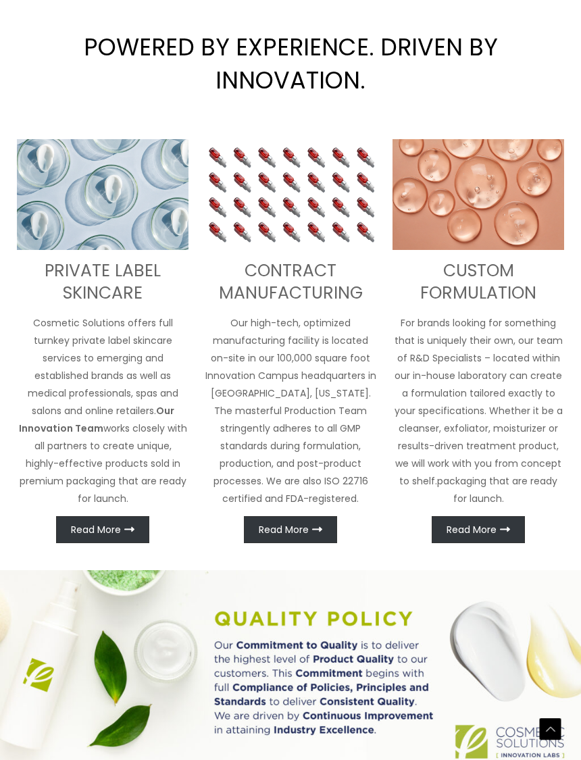
scroll to position [521, 0]
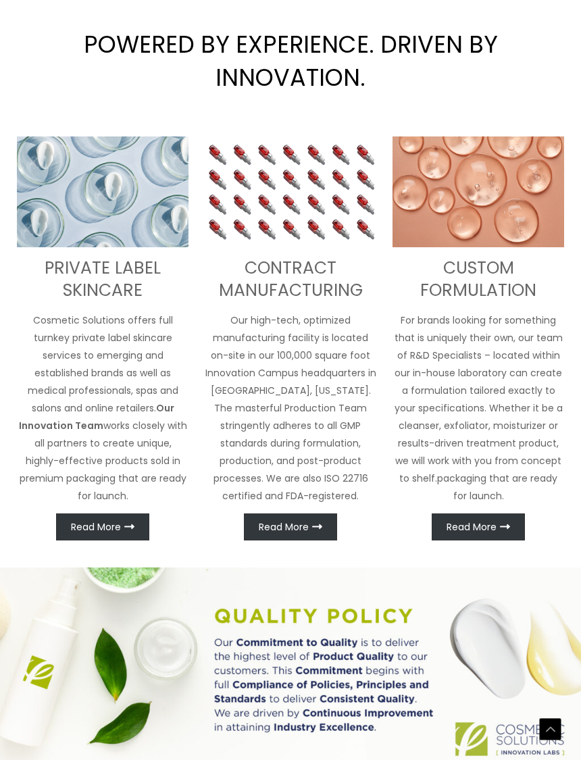
click at [75, 225] on img at bounding box center [103, 191] width 172 height 111
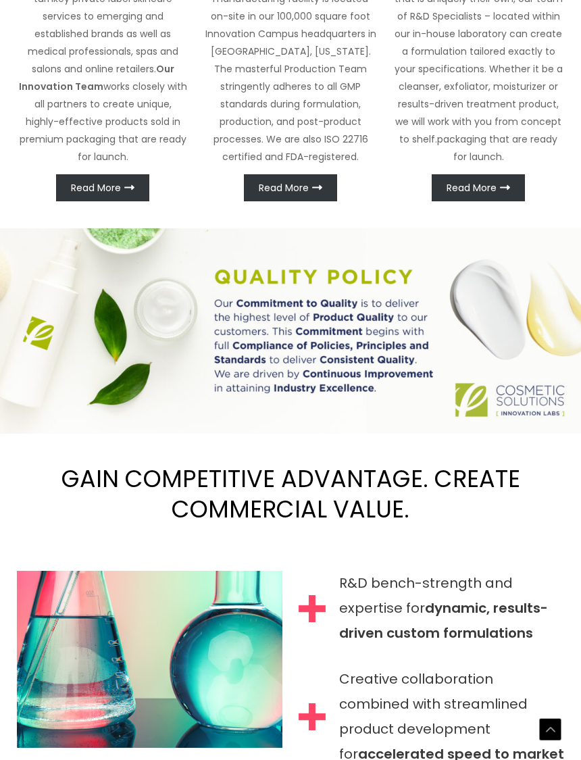
scroll to position [860, 0]
click at [97, 192] on span "Read More" at bounding box center [96, 187] width 50 height 9
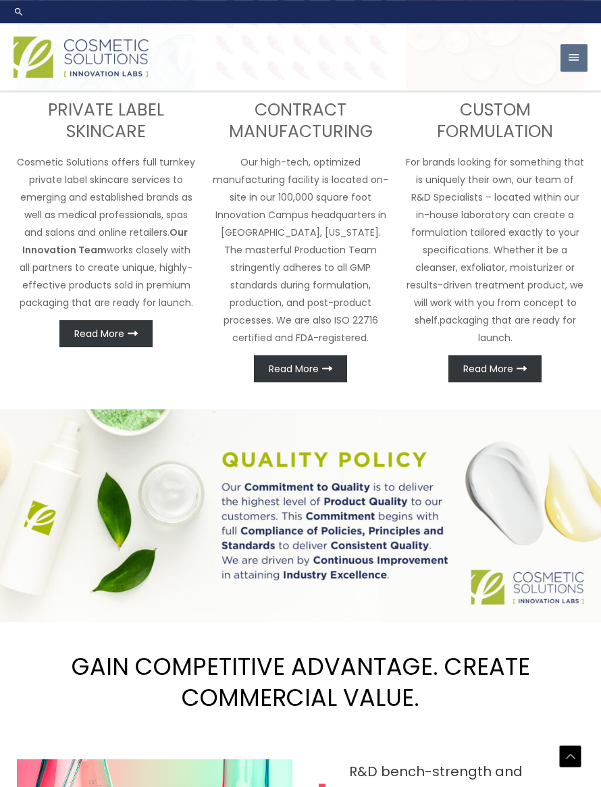
scroll to position [226, 0]
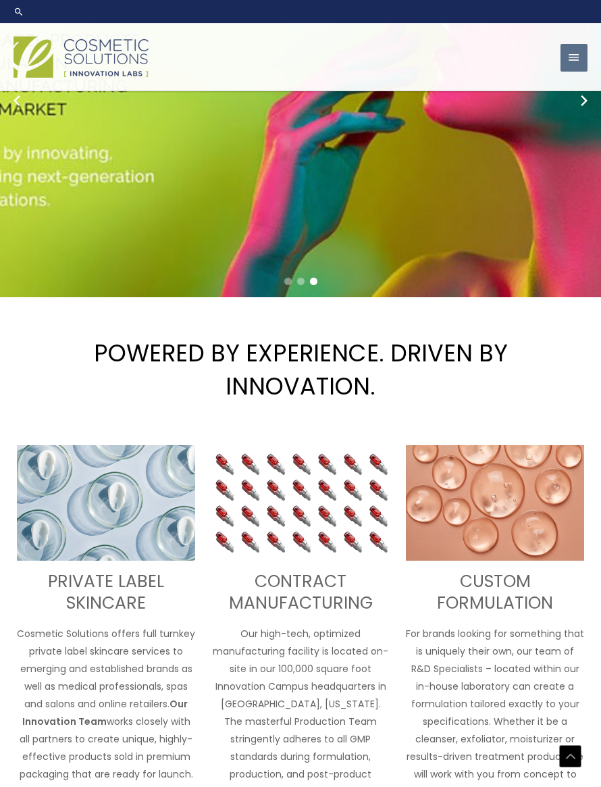
click at [553, 59] on span "button" at bounding box center [574, 58] width 14 height 28
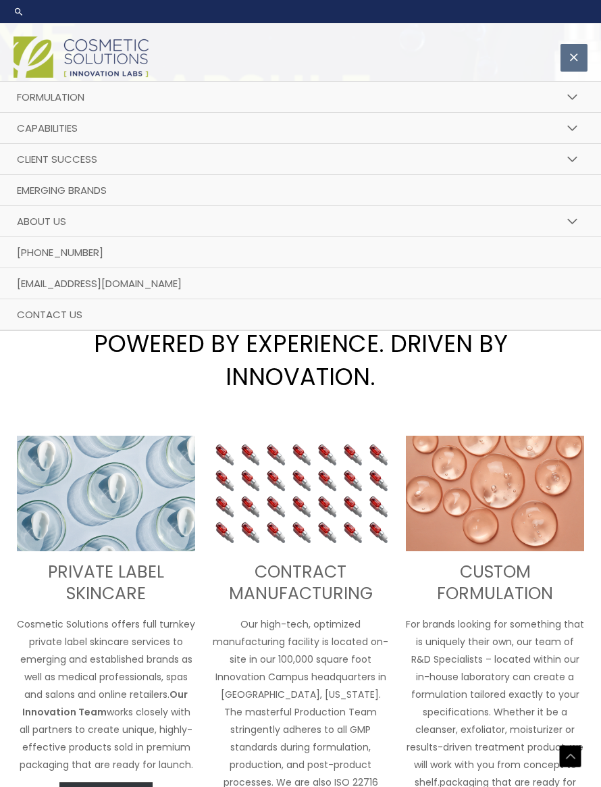
click at [23, 93] on span "Formulation" at bounding box center [51, 97] width 68 height 14
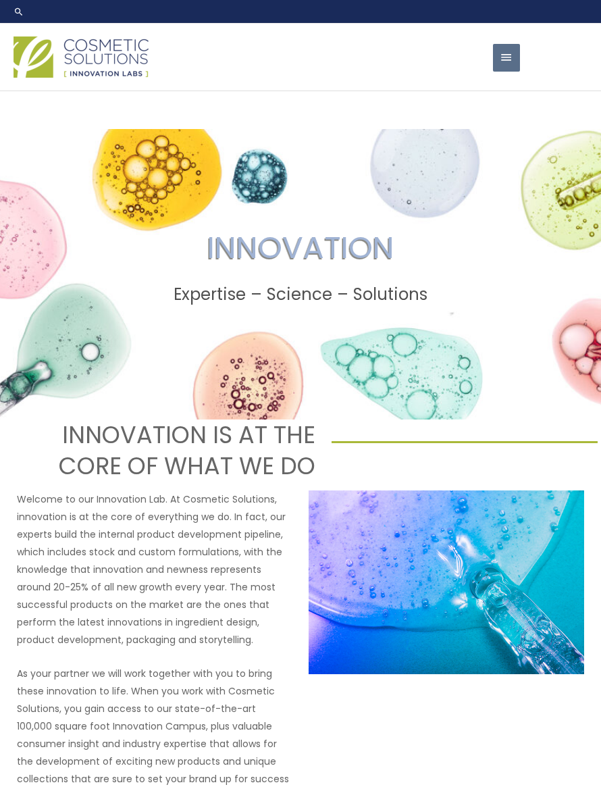
click at [502, 57] on span "button" at bounding box center [507, 58] width 14 height 28
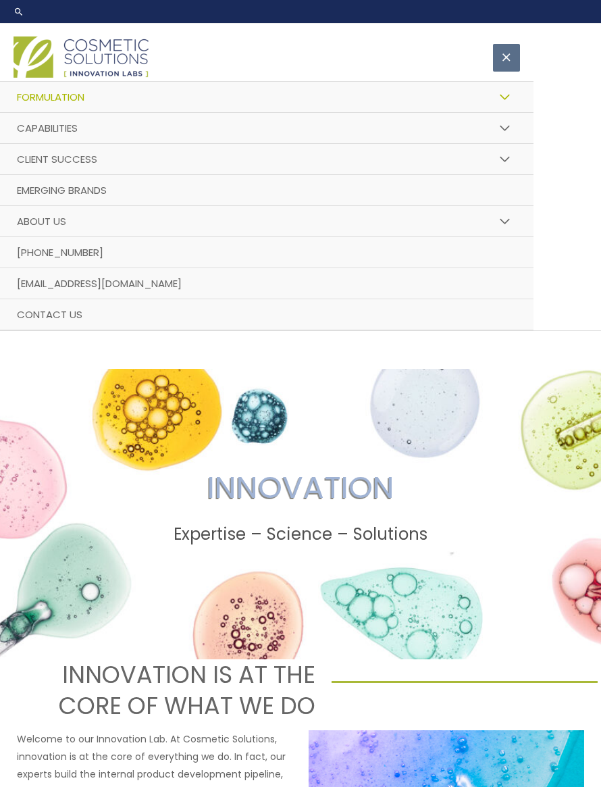
click at [33, 157] on span "Client Success" at bounding box center [57, 159] width 80 height 14
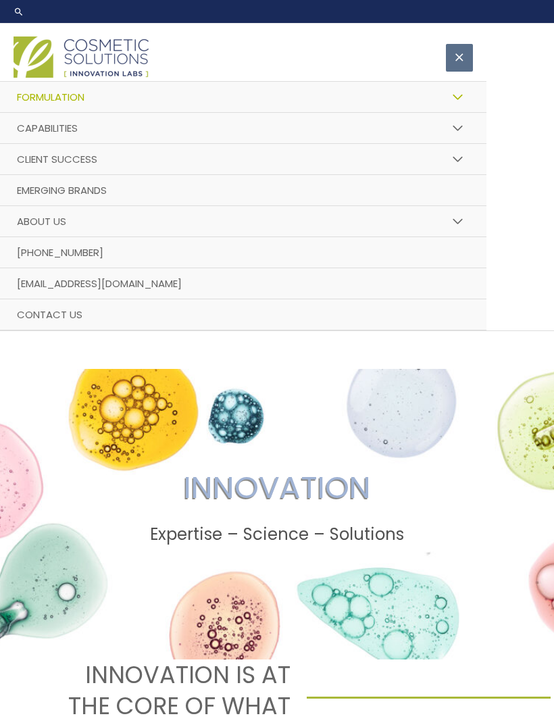
scroll to position [32, 6]
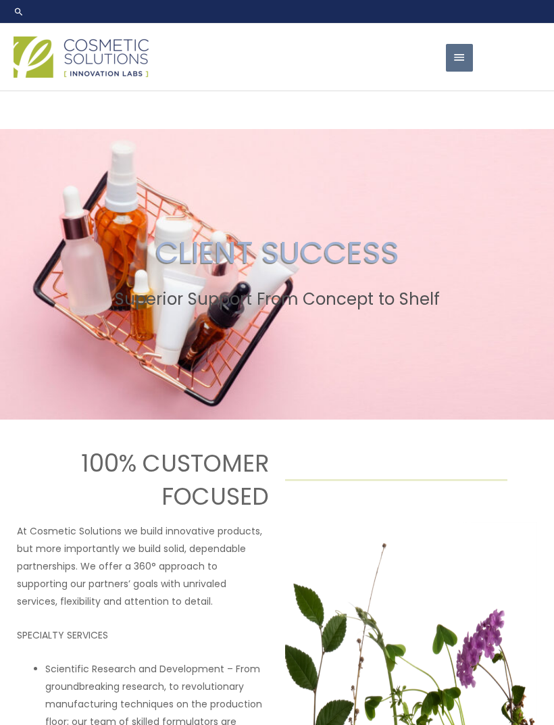
click at [459, 57] on span "button" at bounding box center [459, 58] width 14 height 28
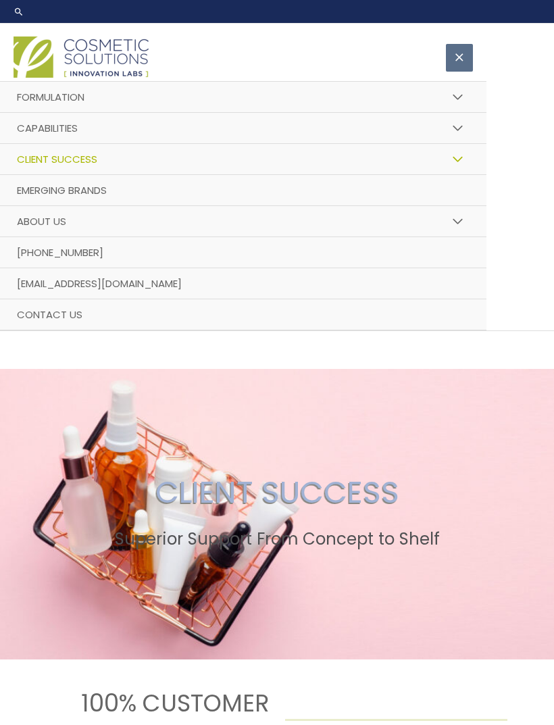
click at [528, 260] on div "Main Menu Formulation Menu Toggle Research and Innovation Market Ready Formulas…" at bounding box center [277, 181] width 554 height 297
click at [456, 61] on span "button" at bounding box center [459, 58] width 14 height 28
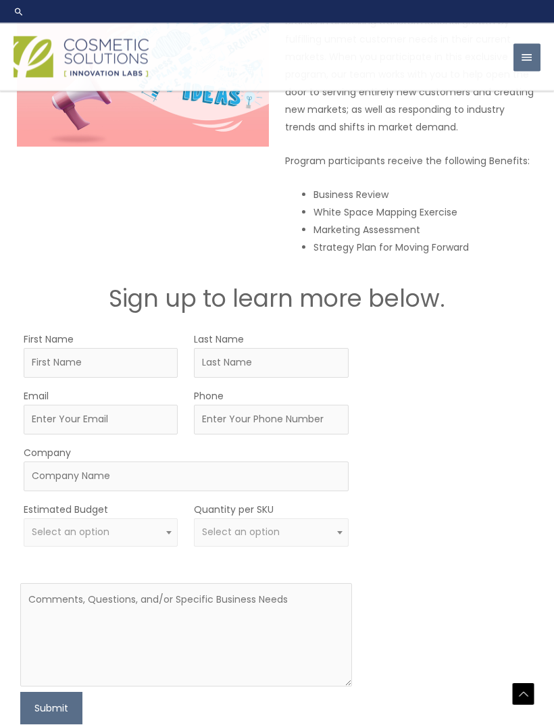
scroll to position [2045, 0]
